Goal: Task Accomplishment & Management: Complete application form

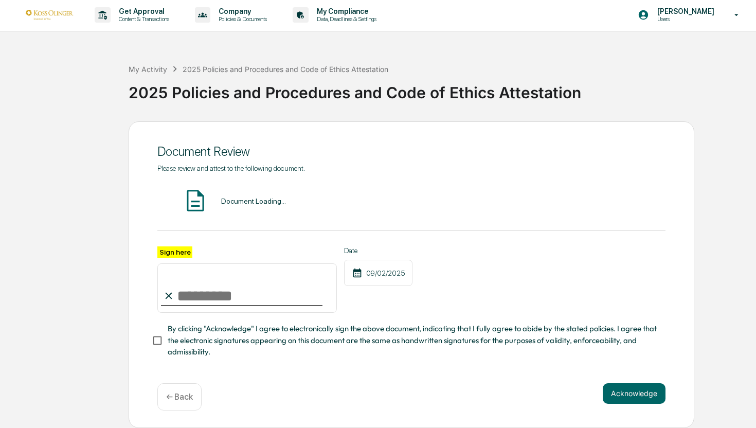
click at [199, 298] on input "Sign here" at bounding box center [246, 287] width 179 height 49
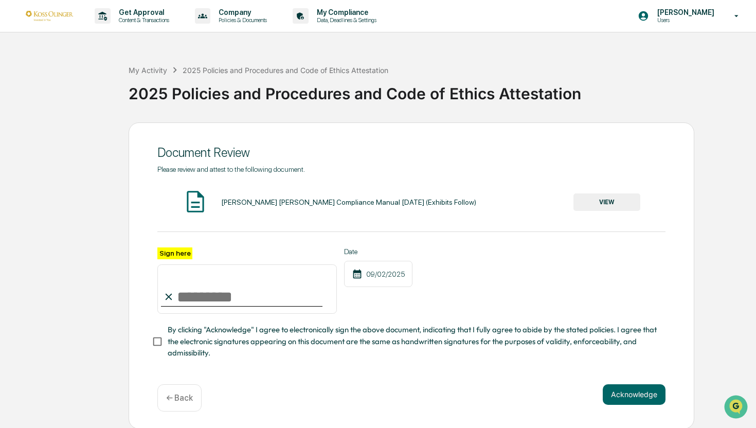
click at [595, 210] on button "VIEW" at bounding box center [606, 201] width 67 height 17
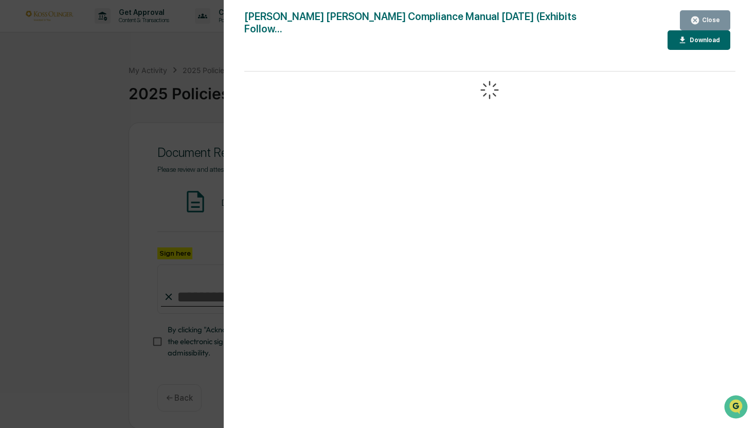
click at [722, 19] on button "Close" at bounding box center [705, 20] width 50 height 20
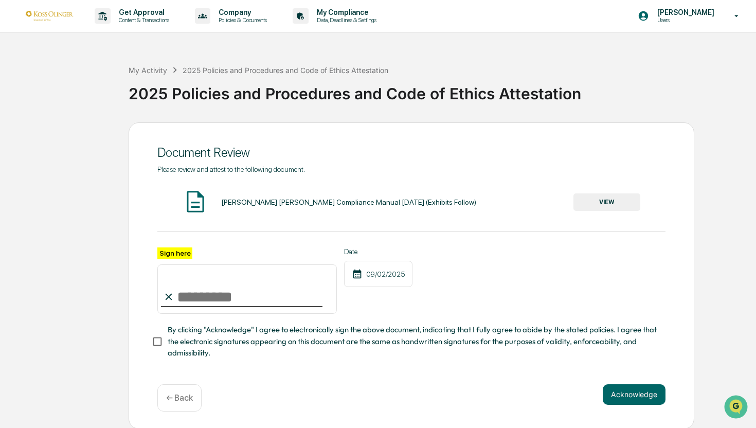
click at [188, 337] on span "By clicking "Acknowledge" I agree to electronically sign the above document, in…" at bounding box center [412, 341] width 489 height 34
click at [244, 300] on input "Sign here" at bounding box center [246, 288] width 179 height 49
type input "**********"
click at [622, 393] on button "Acknowledge" at bounding box center [634, 394] width 63 height 21
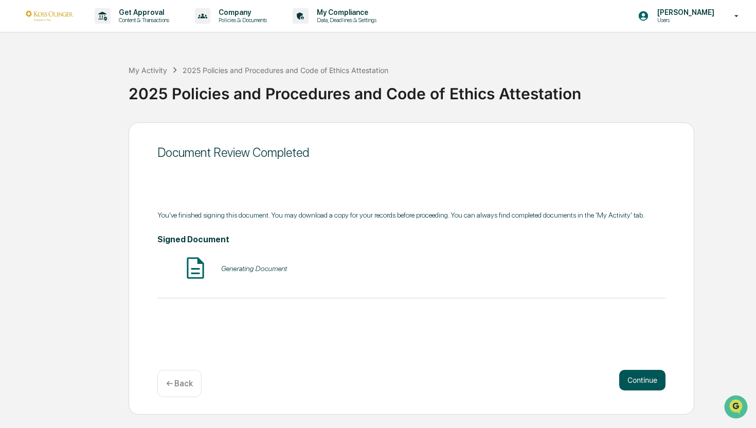
click at [634, 375] on button "Continue" at bounding box center [642, 380] width 46 height 21
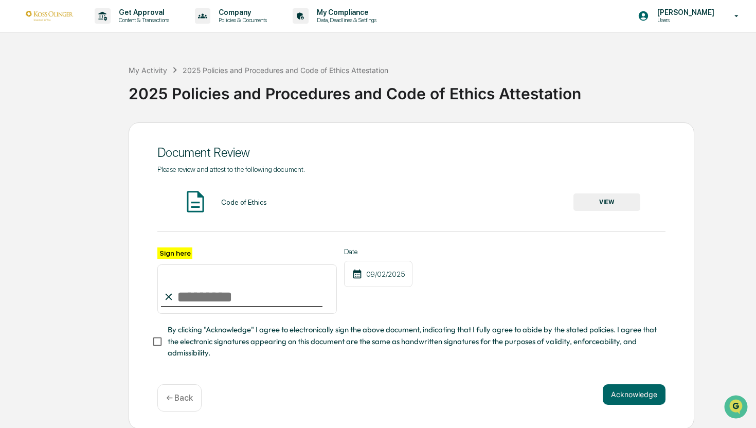
click at [237, 287] on input "Sign here" at bounding box center [246, 288] width 179 height 49
type input "**********"
click at [630, 391] on button "Acknowledge" at bounding box center [634, 394] width 63 height 21
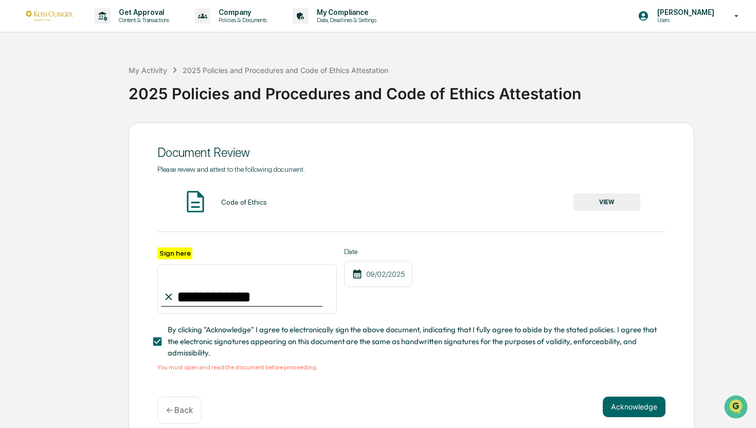
click at [608, 206] on button "VIEW" at bounding box center [606, 201] width 67 height 17
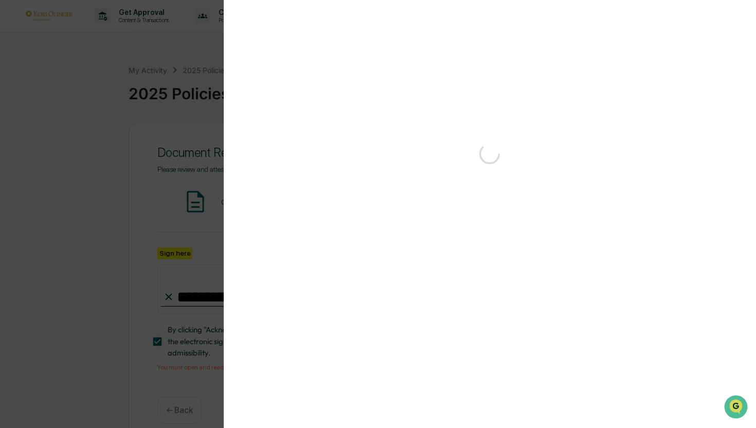
click at [169, 118] on div "Version History" at bounding box center [378, 214] width 756 height 428
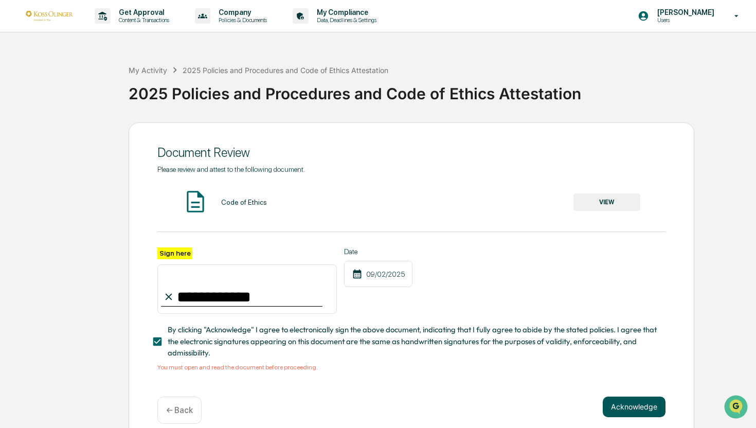
click at [633, 406] on button "Acknowledge" at bounding box center [634, 406] width 63 height 21
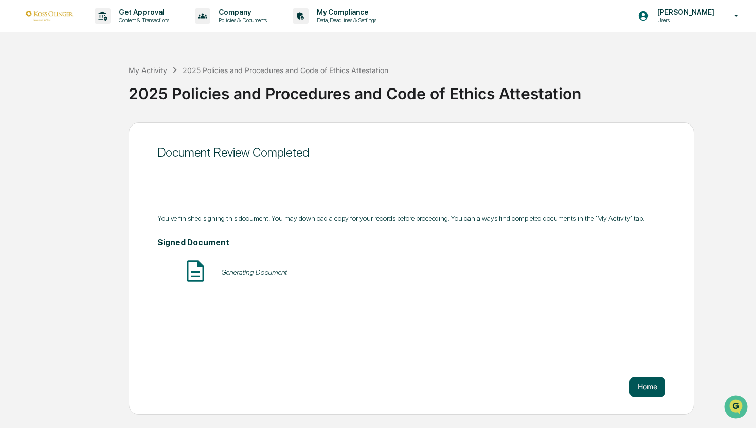
click at [644, 388] on button "Home" at bounding box center [647, 386] width 36 height 21
